Goal: Transaction & Acquisition: Book appointment/travel/reservation

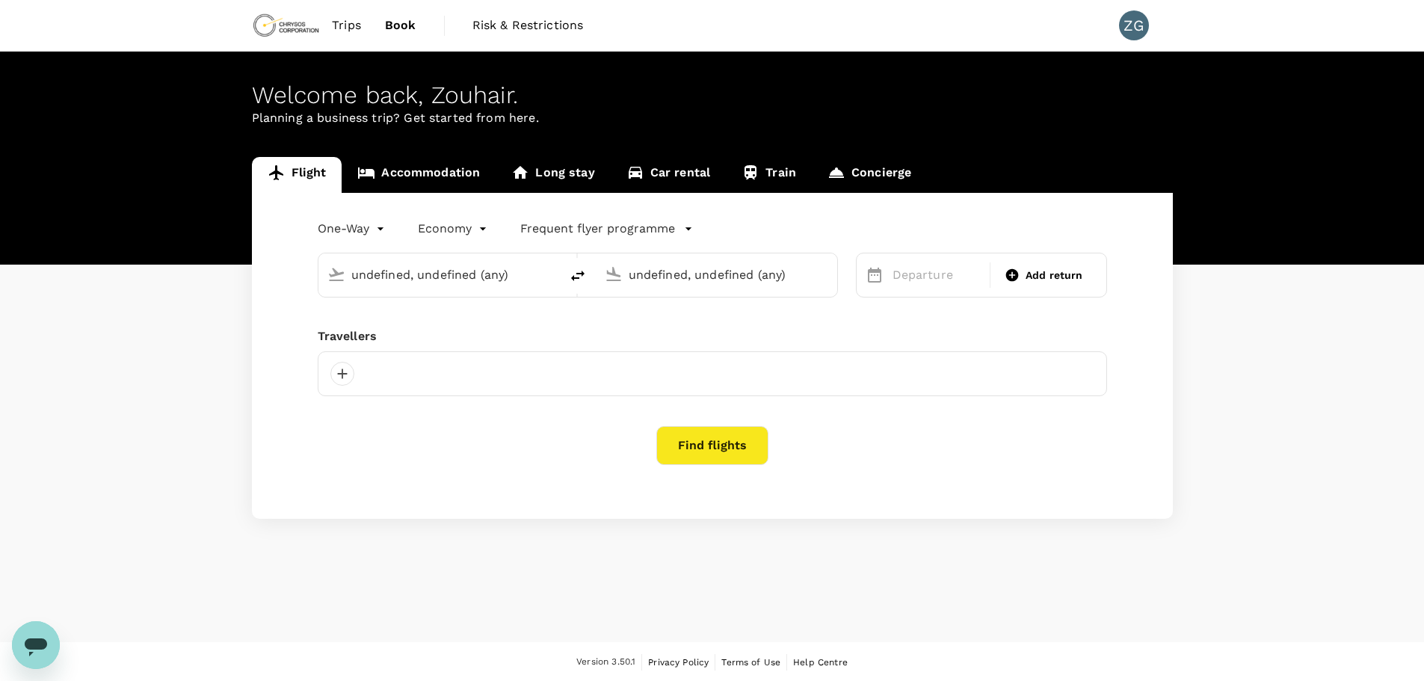
type input "[PERSON_NAME] Power Airport (YTS)"
type input "Montréal-[PERSON_NAME] Intl (YUL)"
type input "[PERSON_NAME] Power Airport (YTS)"
type input "Montréal-[PERSON_NAME] Intl (YUL)"
type input "[PERSON_NAME] Power Airport (YTS)"
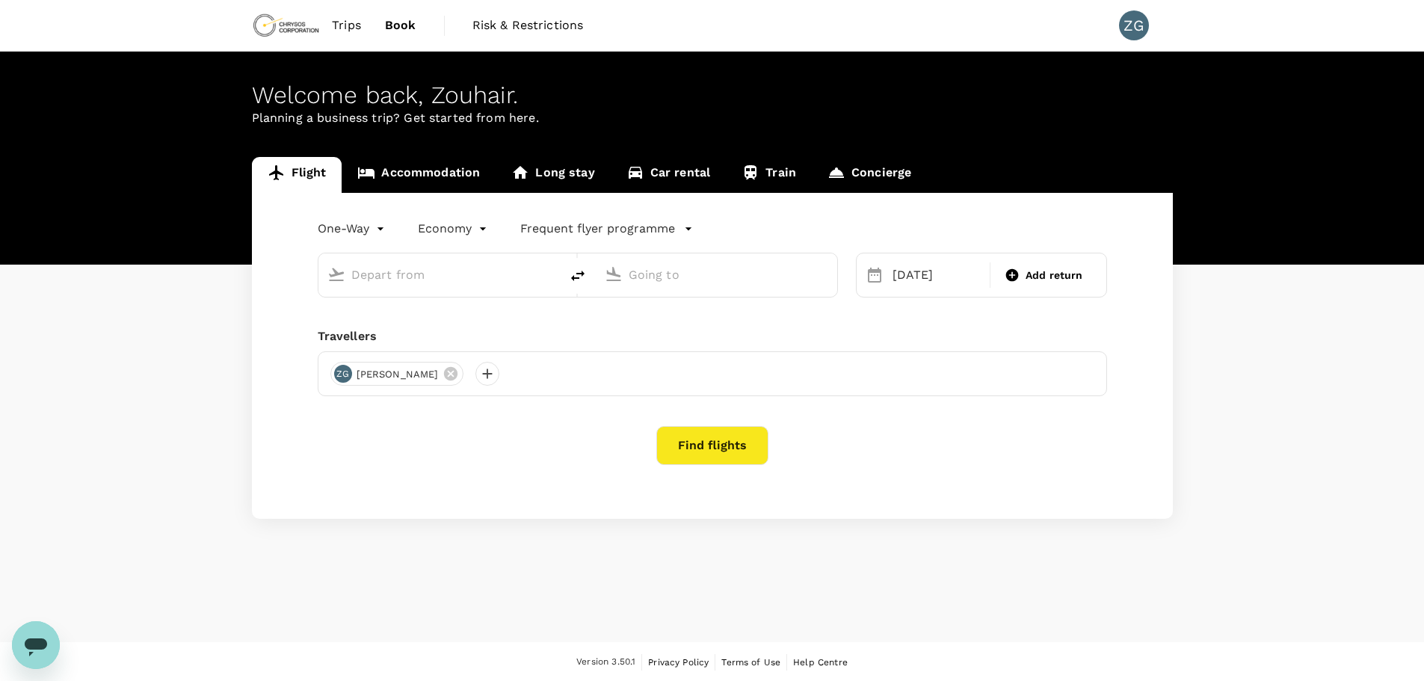
type input "Montréal-[PERSON_NAME] Intl (YUL)"
